Goal: Obtain resource: Download file/media

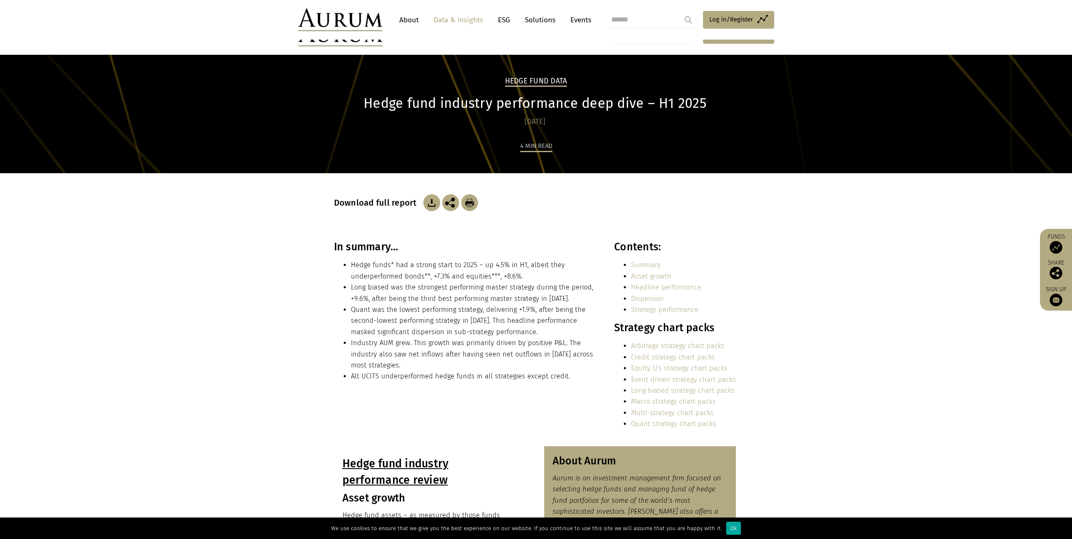
scroll to position [211, 0]
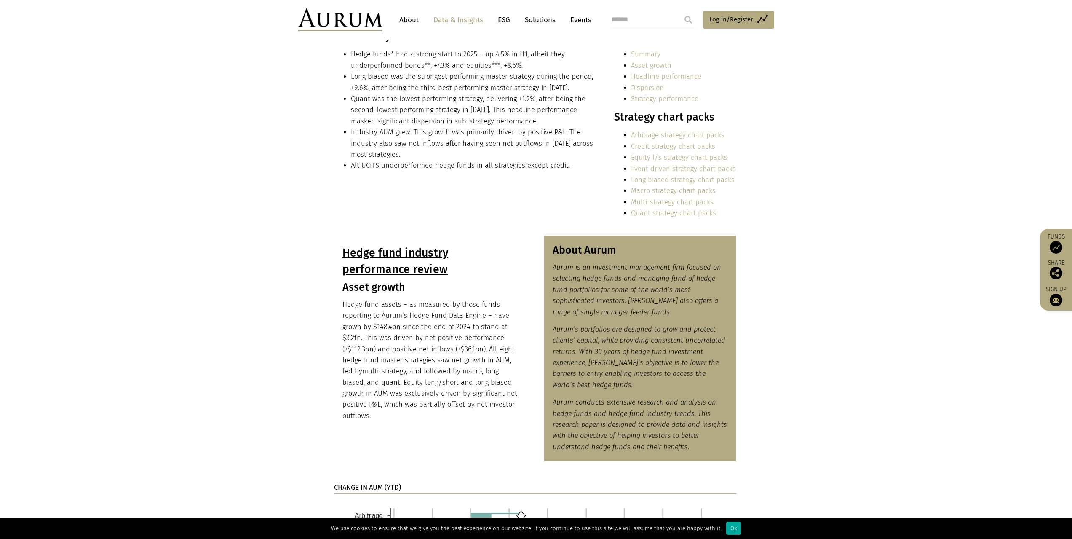
click at [693, 211] on link "Quant strategy chart packs" at bounding box center [673, 213] width 85 height 8
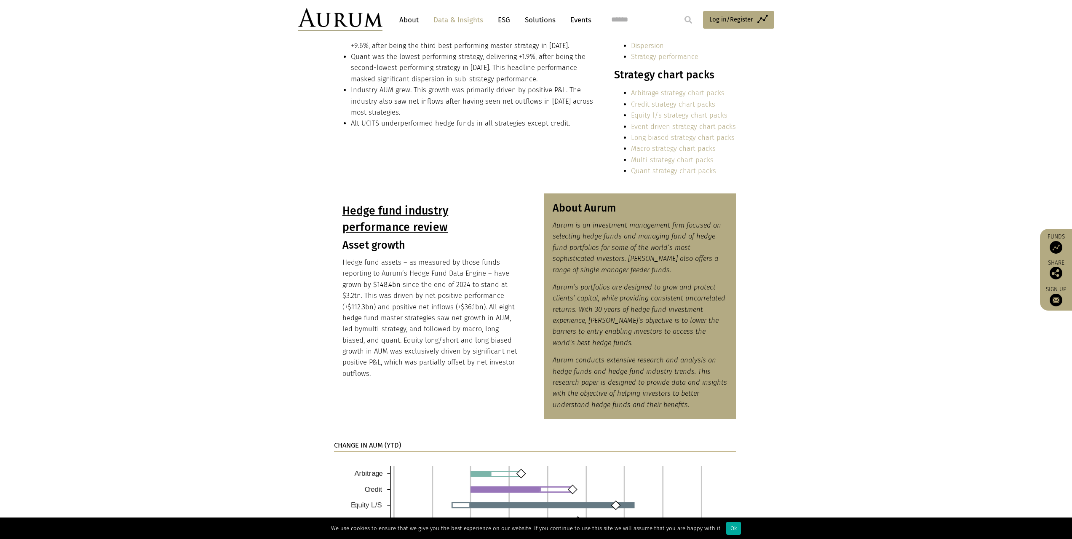
scroll to position [0, 0]
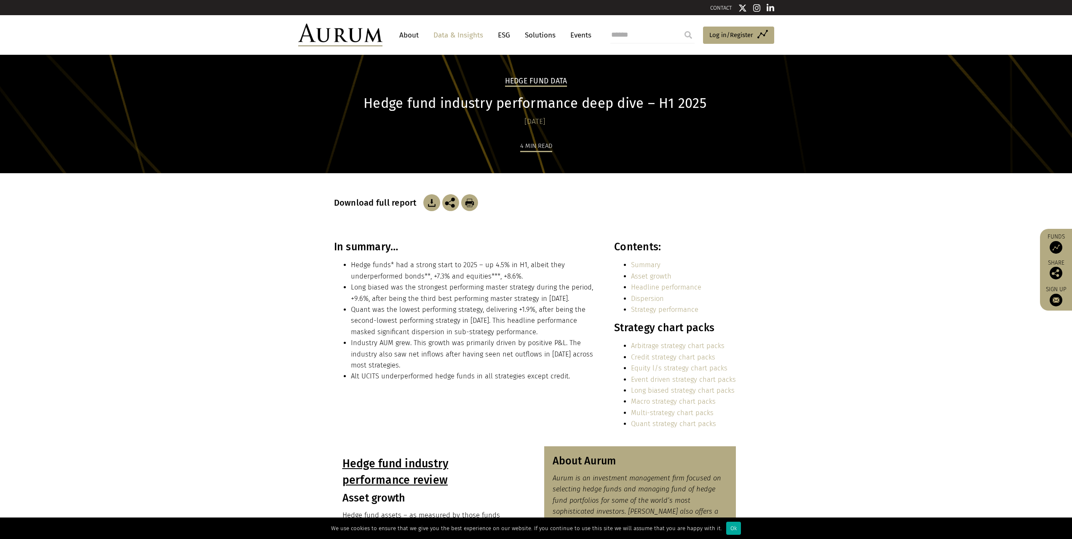
click at [506, 326] on li "Quant was the lowest performing strategy, delivering +1.9%, after being the sec…" at bounding box center [473, 320] width 245 height 33
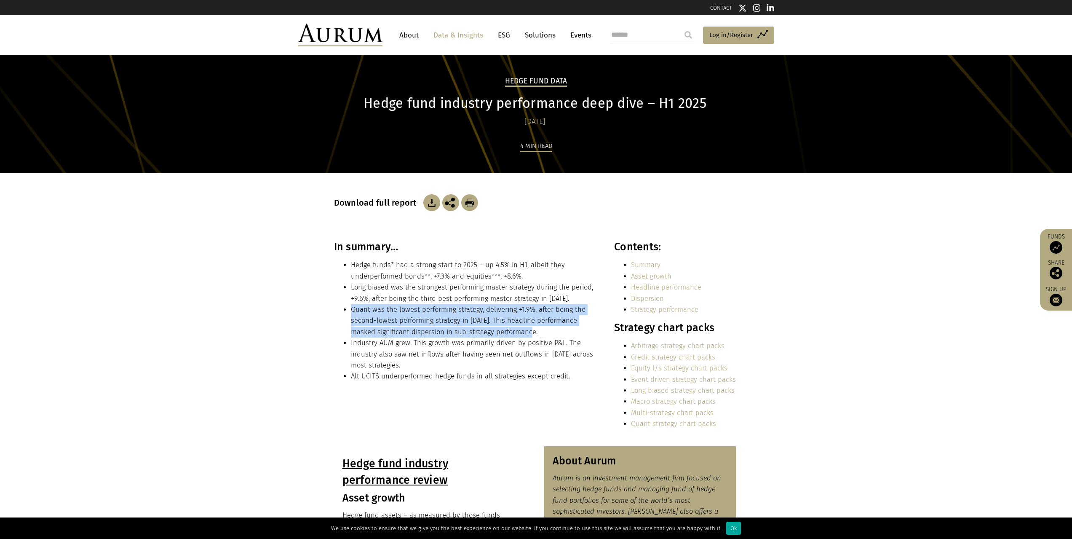
drag, startPoint x: 508, startPoint y: 331, endPoint x: 347, endPoint y: 306, distance: 163.2
click at [347, 306] on ul "Hedge funds* had a strong start to 2025 – up 4.5% in H1, albeit they underperfo…" at bounding box center [465, 320] width 262 height 122
copy li "Quant was the lowest performing strategy, delivering +1.9%, after being the sec…"
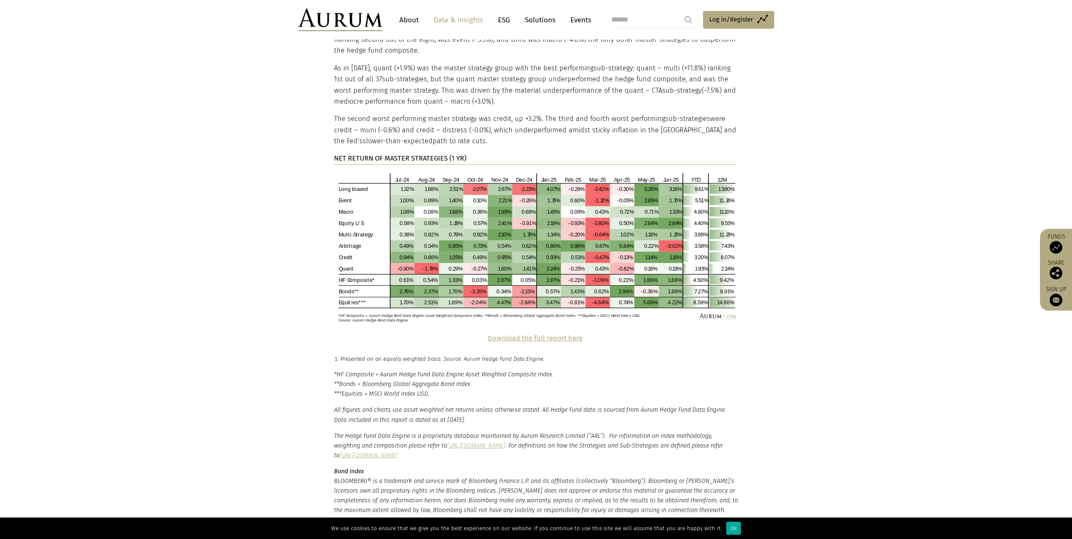
scroll to position [1727, 0]
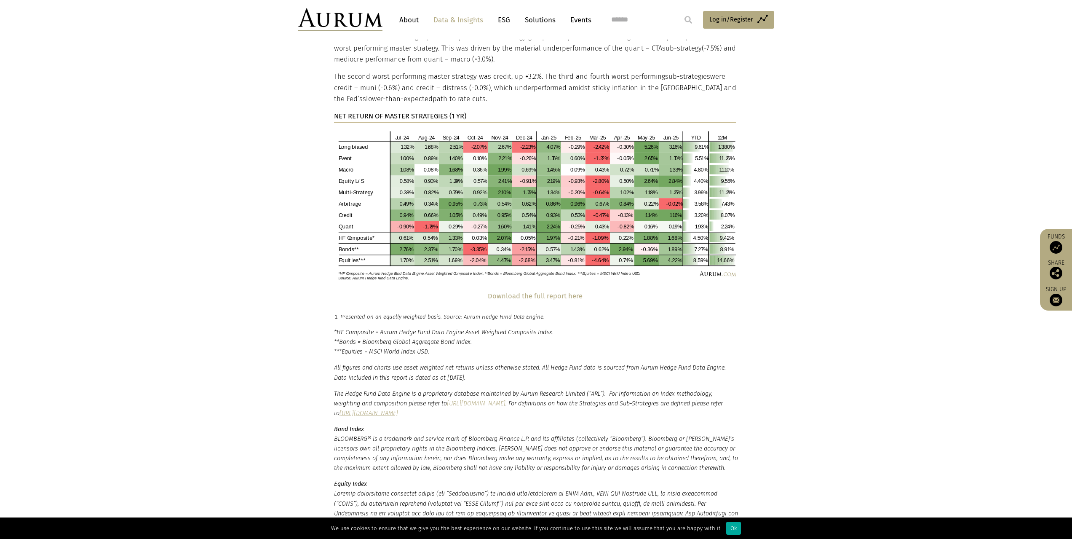
click at [506, 292] on strong "Download the full report here" at bounding box center [535, 296] width 95 height 8
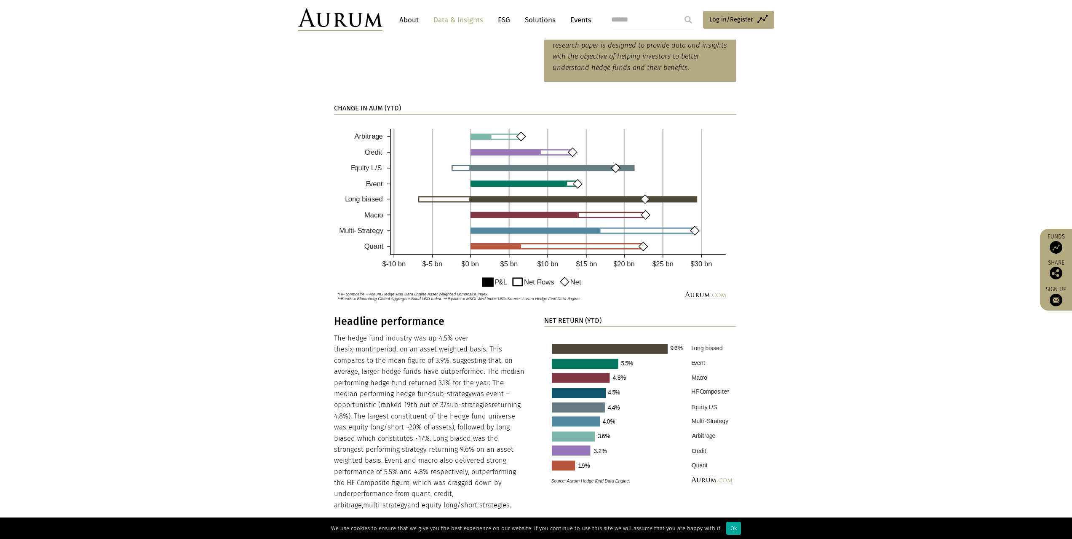
scroll to position [379, 0]
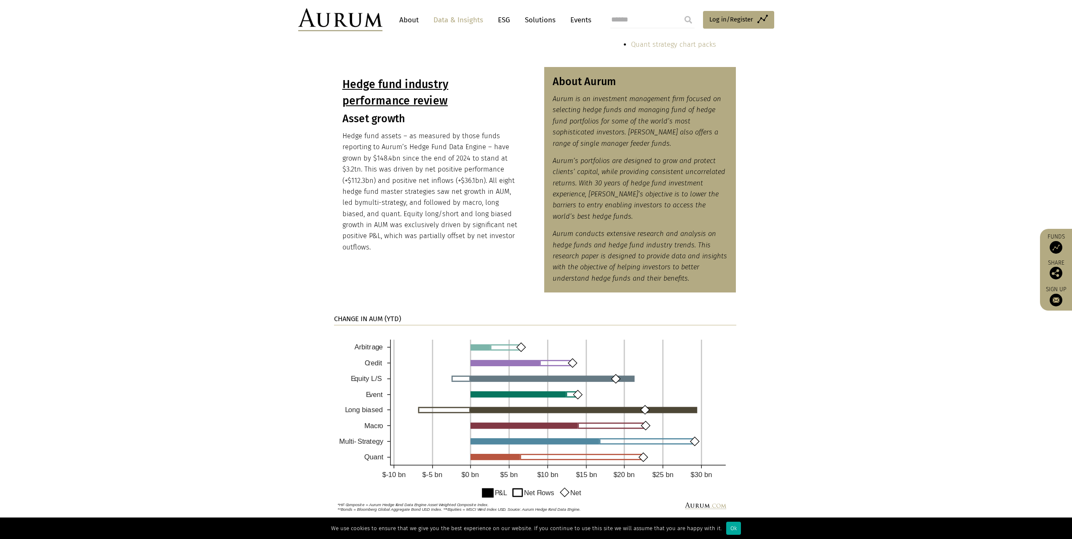
click at [509, 459] on img at bounding box center [535, 424] width 402 height 184
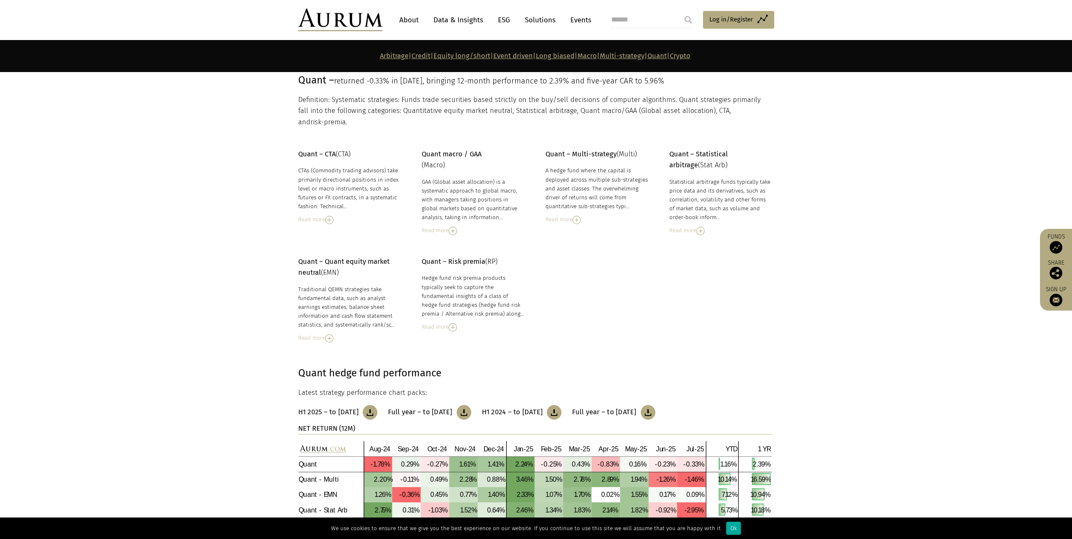
scroll to position [3589, 0]
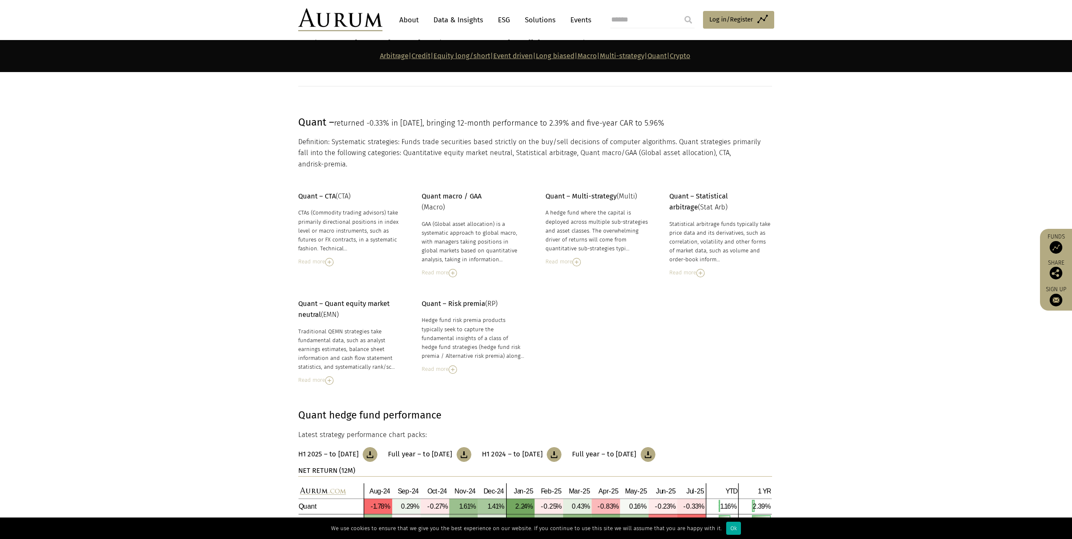
drag, startPoint x: 289, startPoint y: 120, endPoint x: 680, endPoint y: 124, distance: 391.4
click at [680, 124] on section "Quant – returned -0.33% in July 25, bringing 12-month performance to 2.39% and …" at bounding box center [536, 142] width 1072 height 56
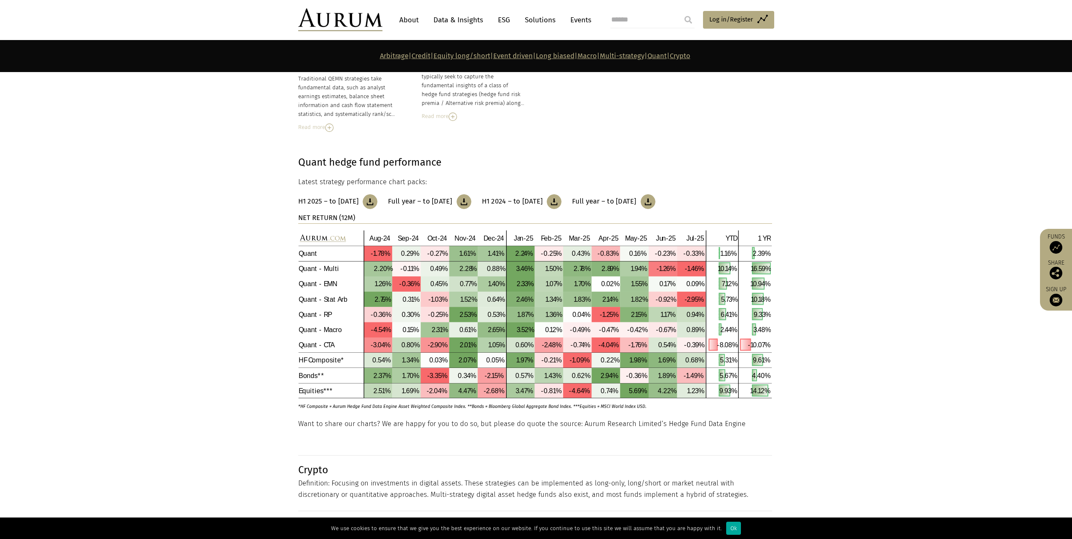
scroll to position [3883, 0]
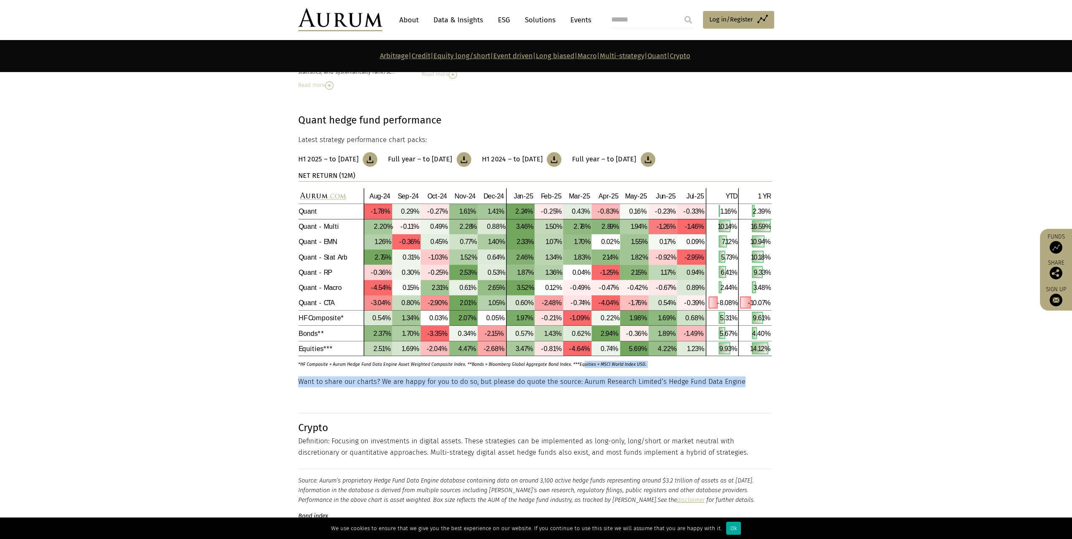
drag, startPoint x: 742, startPoint y: 371, endPoint x: 581, endPoint y: 362, distance: 160.7
click at [701, 388] on section at bounding box center [536, 404] width 1072 height 32
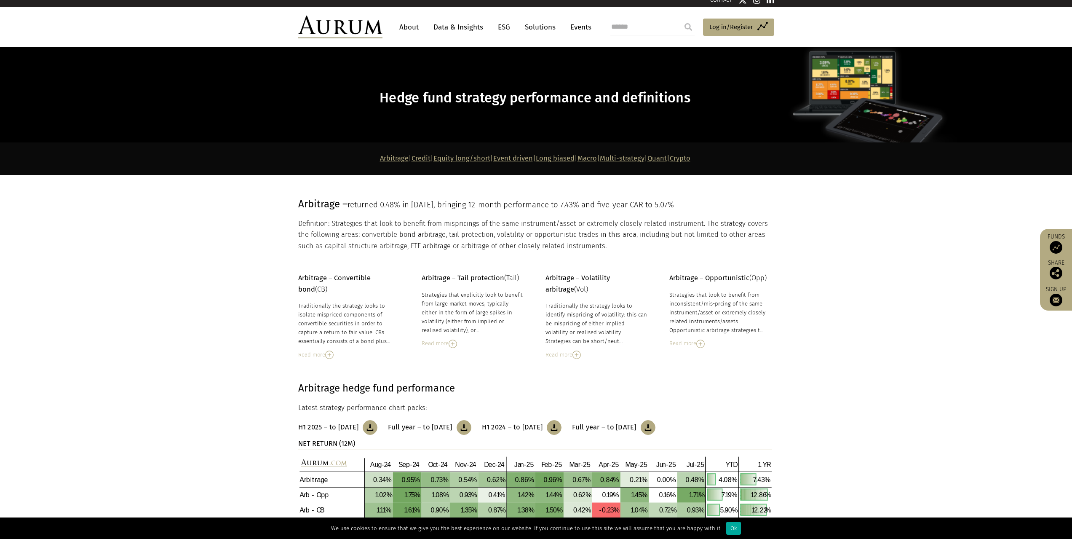
scroll to position [0, 0]
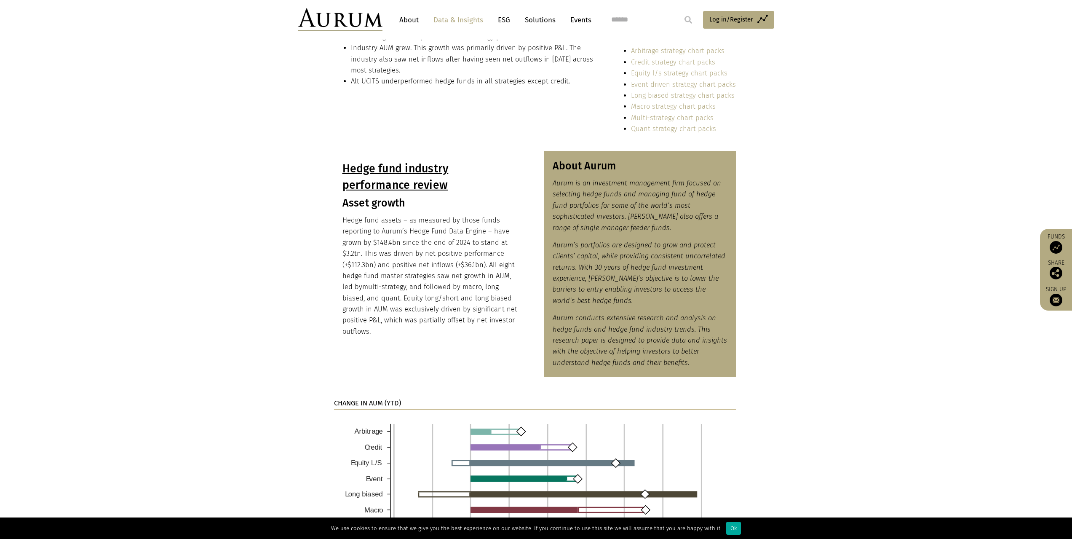
scroll to position [168, 0]
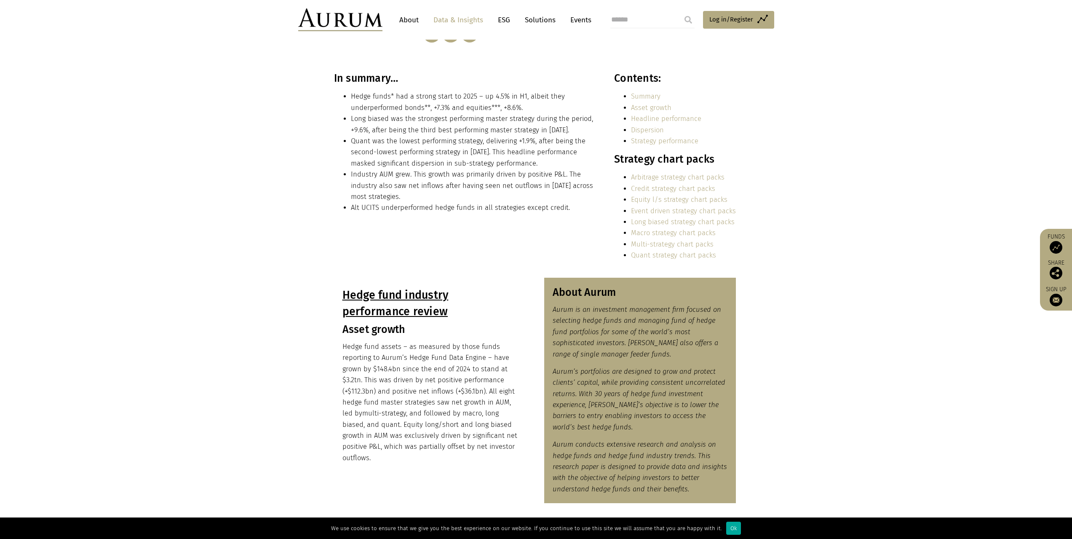
click at [656, 140] on link "Strategy performance" at bounding box center [664, 141] width 67 height 8
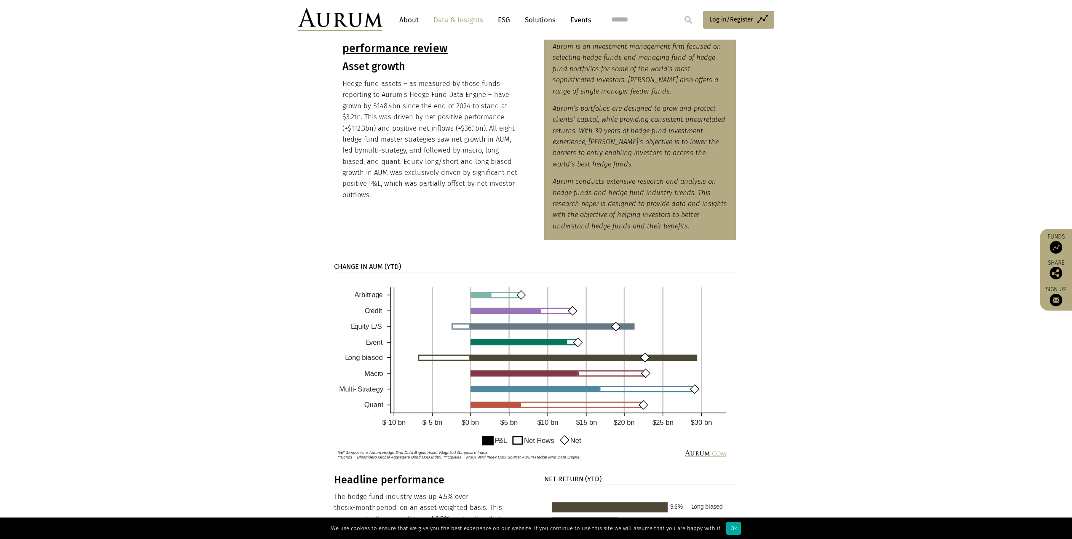
scroll to position [136, 0]
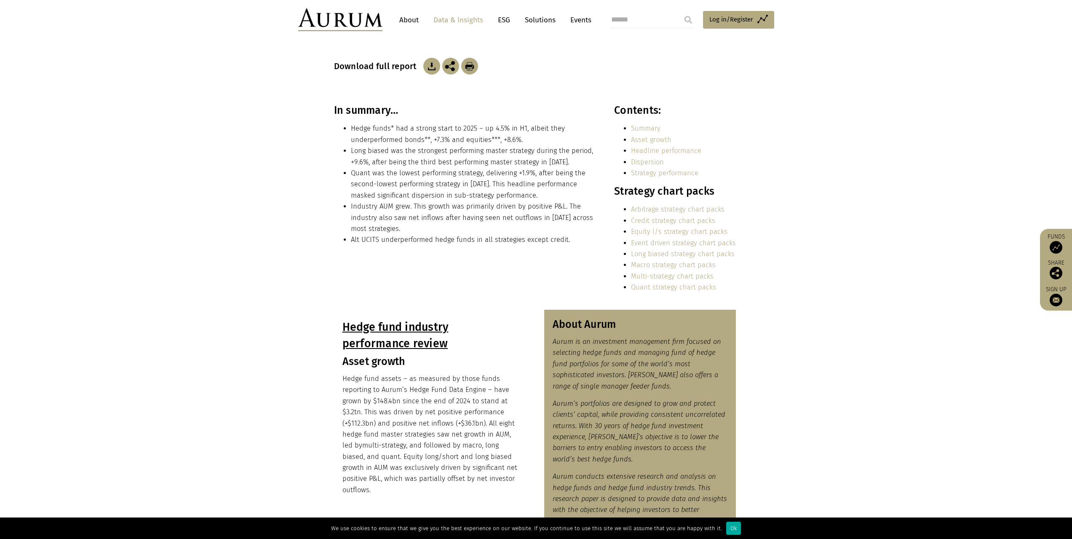
click at [669, 289] on link "Quant strategy chart packs" at bounding box center [673, 287] width 85 height 8
click at [649, 140] on link "Asset growth" at bounding box center [651, 140] width 40 height 8
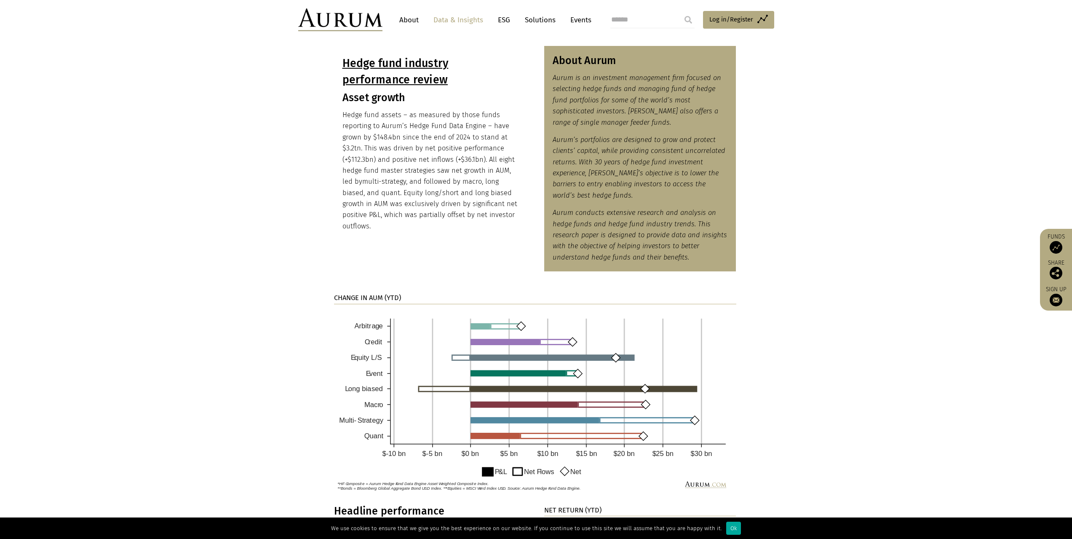
scroll to position [406, 0]
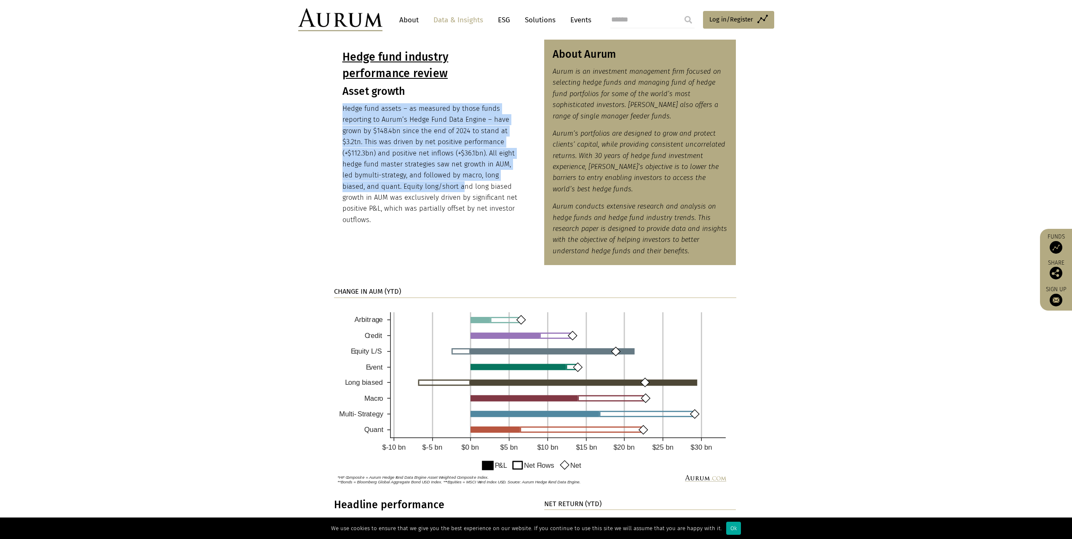
drag, startPoint x: 343, startPoint y: 108, endPoint x: 460, endPoint y: 246, distance: 180.8
click at [462, 187] on p "Hedge fund assets – as measured by those funds reporting to Aurum’s Hedge Fund …" at bounding box center [429, 164] width 175 height 122
click at [519, 428] on img at bounding box center [535, 396] width 402 height 184
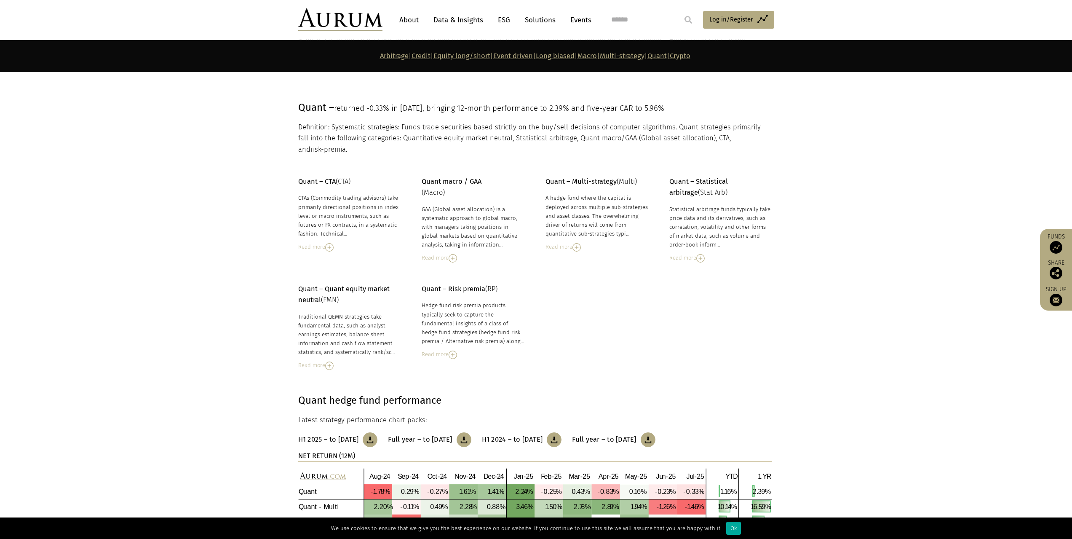
scroll to position [3645, 0]
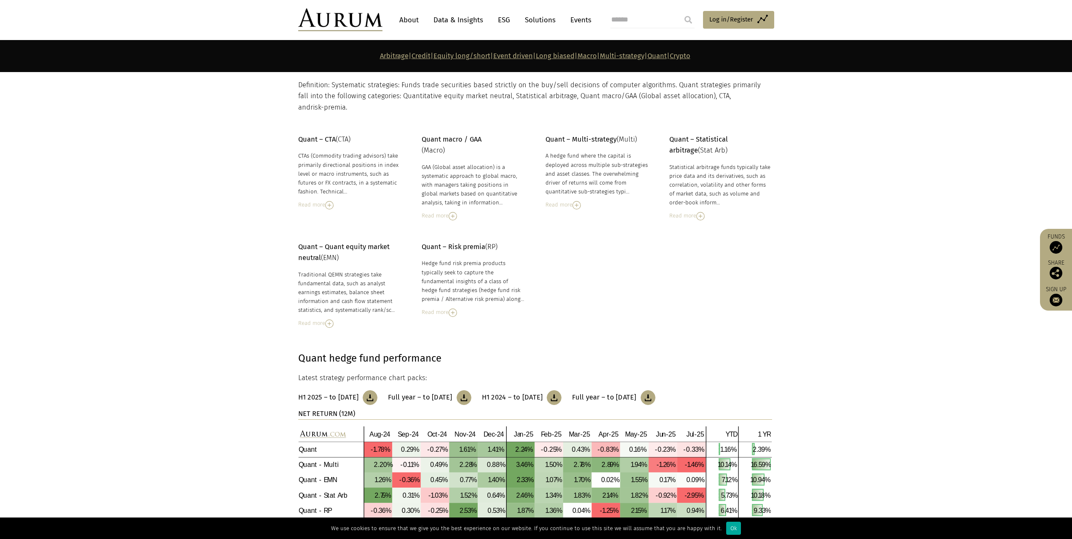
click at [454, 212] on img at bounding box center [453, 216] width 8 height 8
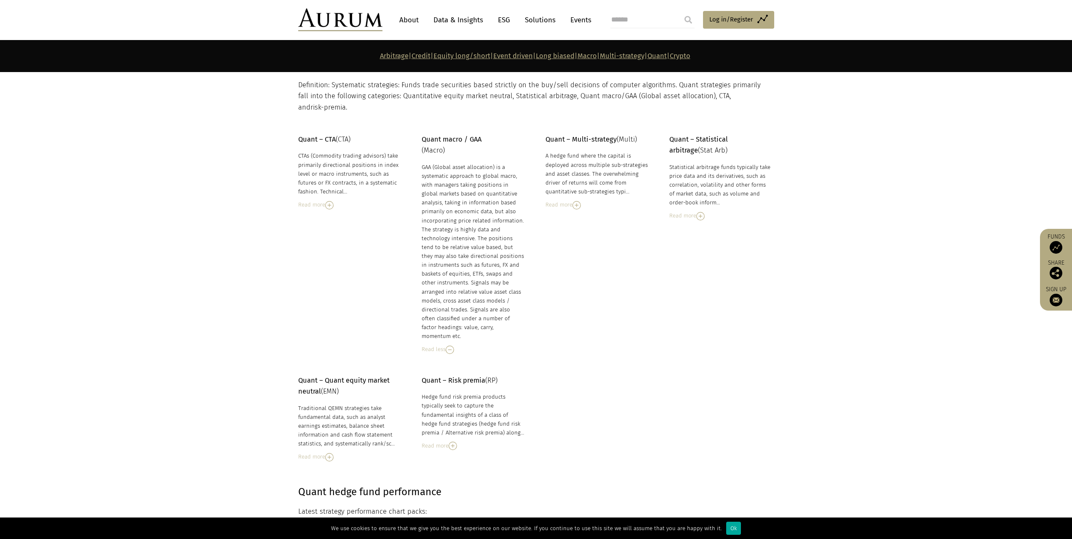
click at [327, 201] on img at bounding box center [329, 205] width 8 height 8
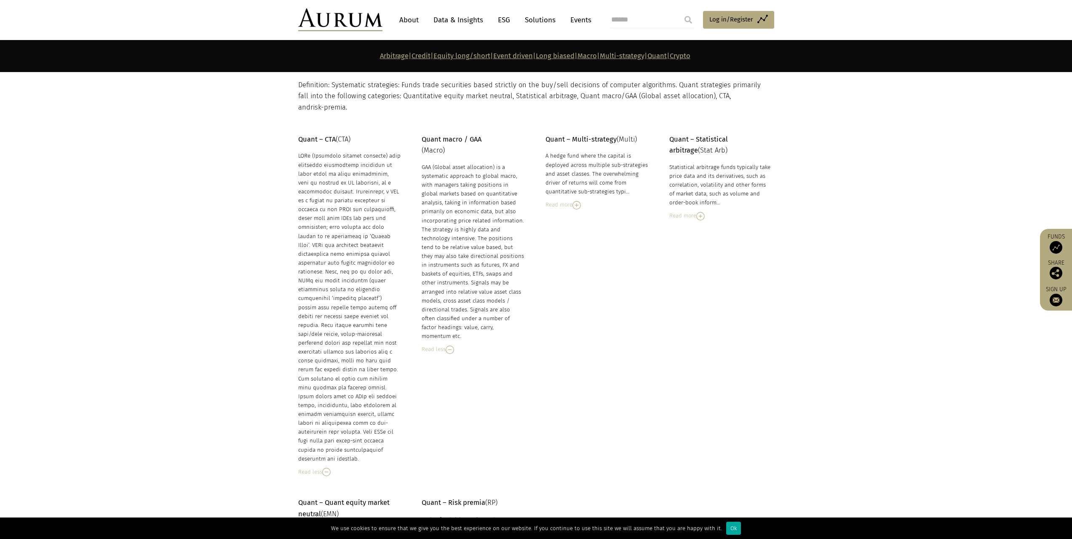
click at [320, 467] on div "Read less" at bounding box center [349, 471] width 103 height 9
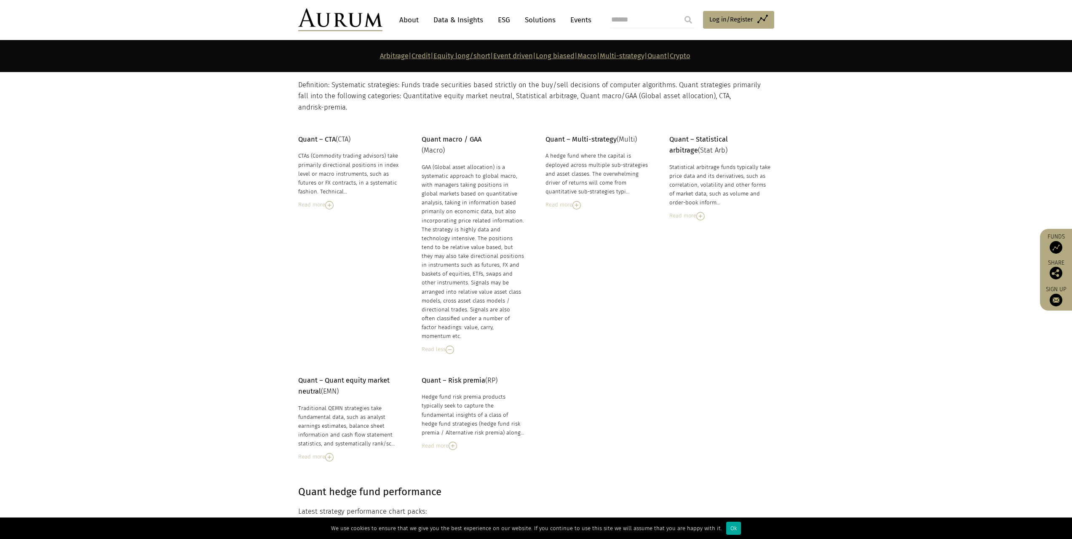
click at [454, 345] on img at bounding box center [450, 349] width 8 height 8
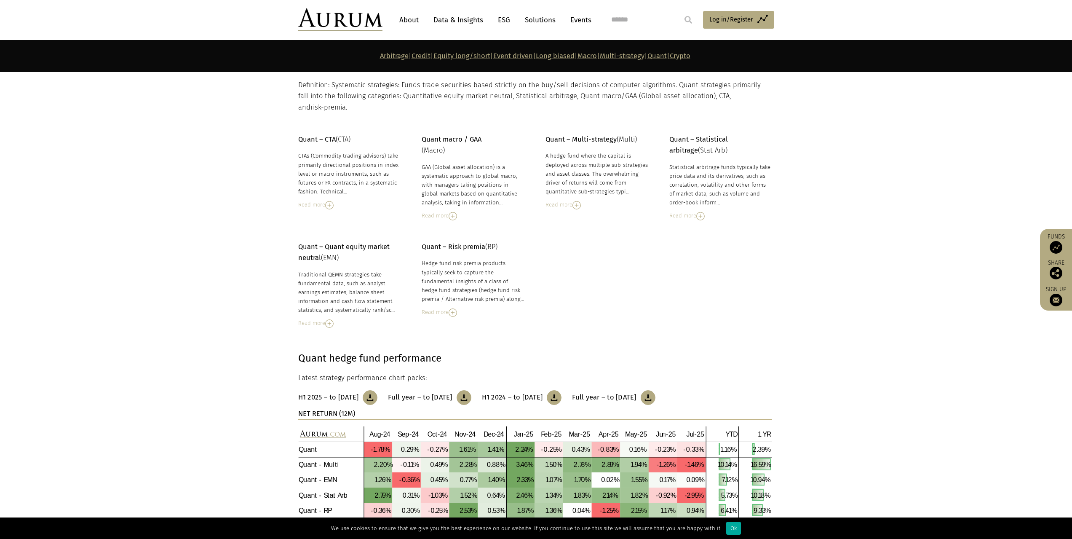
scroll to position [3814, 0]
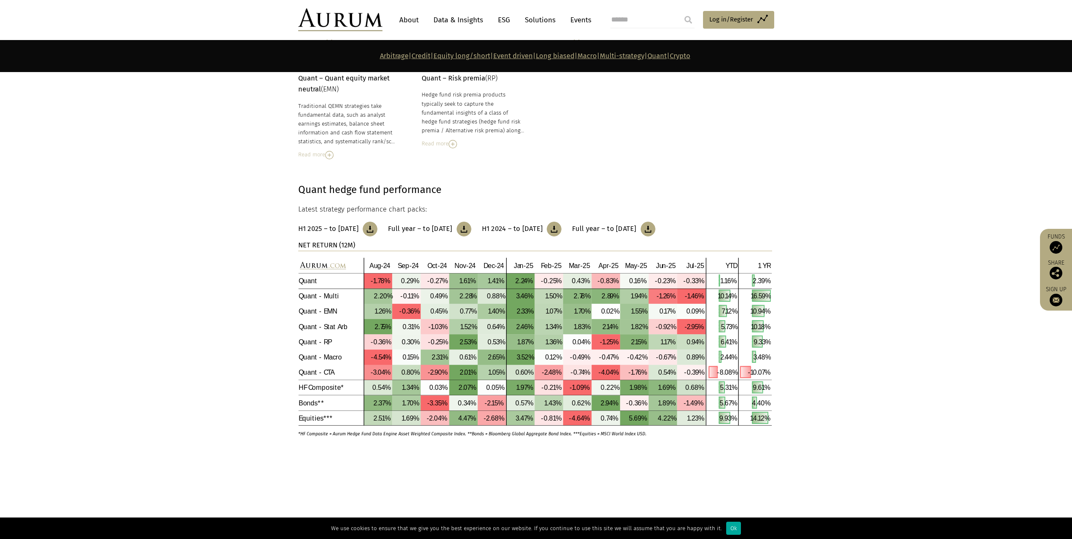
click at [377, 222] on img at bounding box center [370, 229] width 15 height 15
click at [471, 222] on img at bounding box center [464, 229] width 15 height 15
click at [562, 222] on img at bounding box center [554, 229] width 15 height 15
click at [655, 222] on img at bounding box center [648, 229] width 15 height 15
